Goal: Task Accomplishment & Management: Use online tool/utility

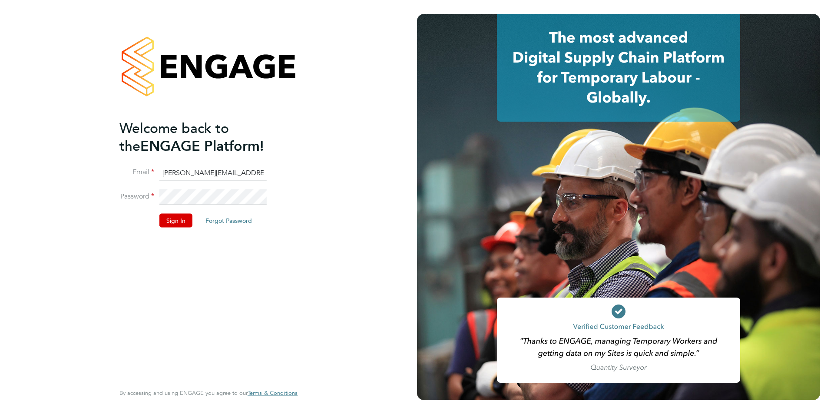
click at [167, 232] on li "Sign In Forgot Password" at bounding box center [203, 224] width 169 height 23
click at [167, 221] on button "Sign In" at bounding box center [175, 220] width 33 height 14
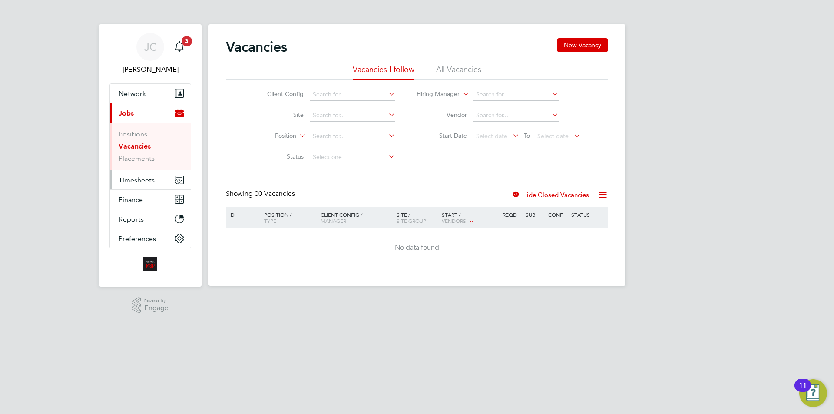
click at [142, 176] on span "Timesheets" at bounding box center [137, 180] width 36 height 8
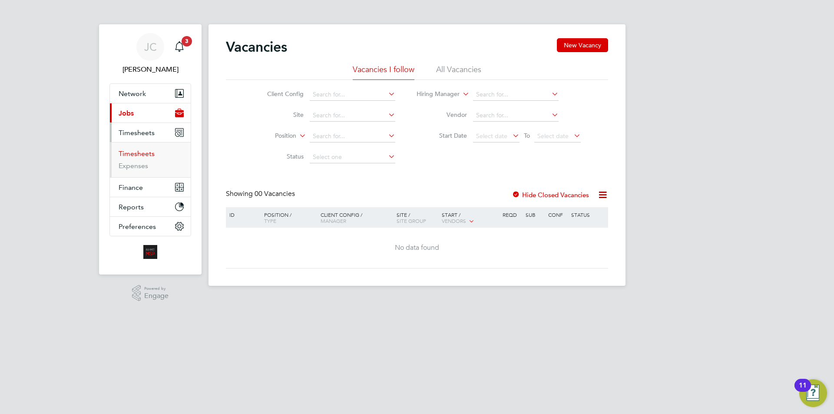
click at [143, 152] on link "Timesheets" at bounding box center [137, 153] width 36 height 8
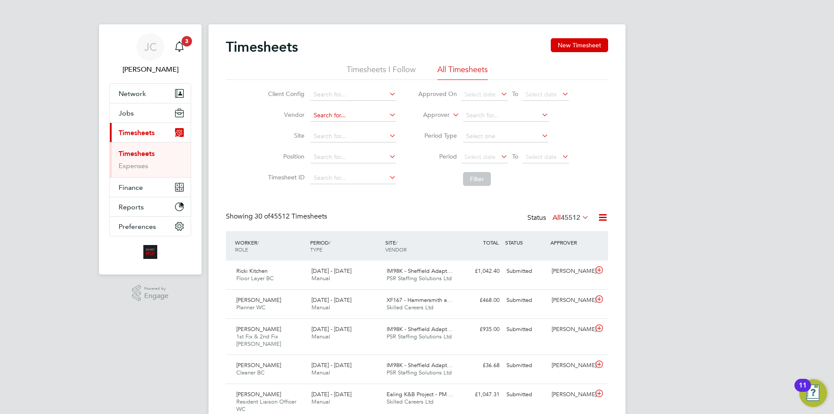
click at [353, 115] on input at bounding box center [353, 115] width 86 height 12
click at [351, 127] on li "Alliance MSP Limited" at bounding box center [378, 128] width 137 height 12
type input "Alliance MSP Limited"
click at [465, 181] on button "Filter" at bounding box center [477, 179] width 28 height 14
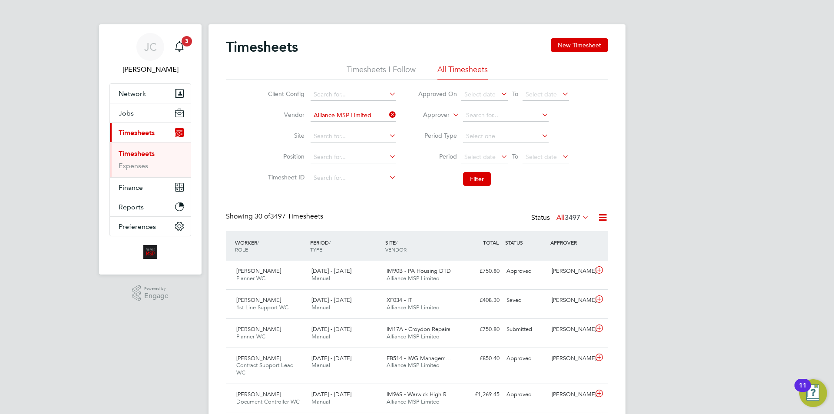
click at [568, 216] on span "3497" at bounding box center [573, 217] width 16 height 9
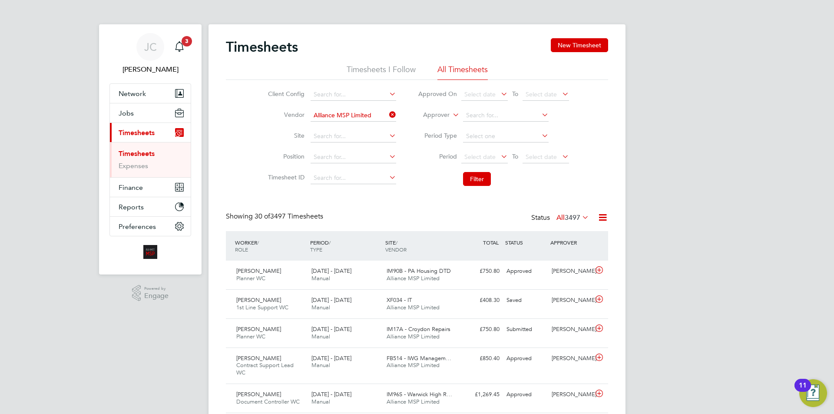
click at [601, 215] on icon at bounding box center [602, 217] width 11 height 11
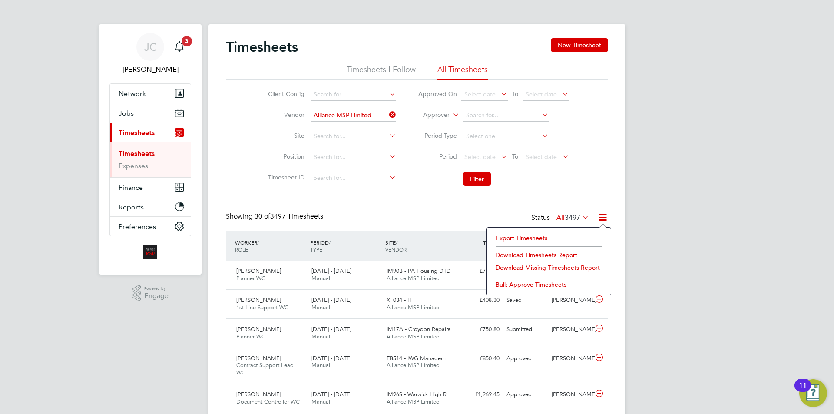
click at [542, 235] on li "Export Timesheets" at bounding box center [548, 238] width 115 height 12
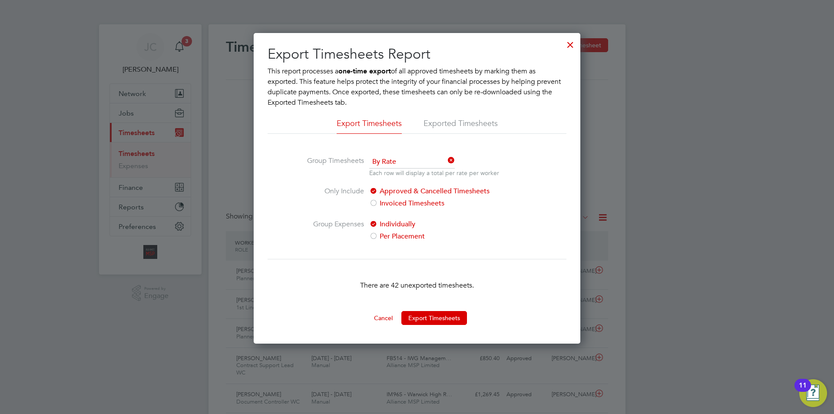
click at [568, 47] on div at bounding box center [570, 43] width 16 height 16
